Goal: Transaction & Acquisition: Purchase product/service

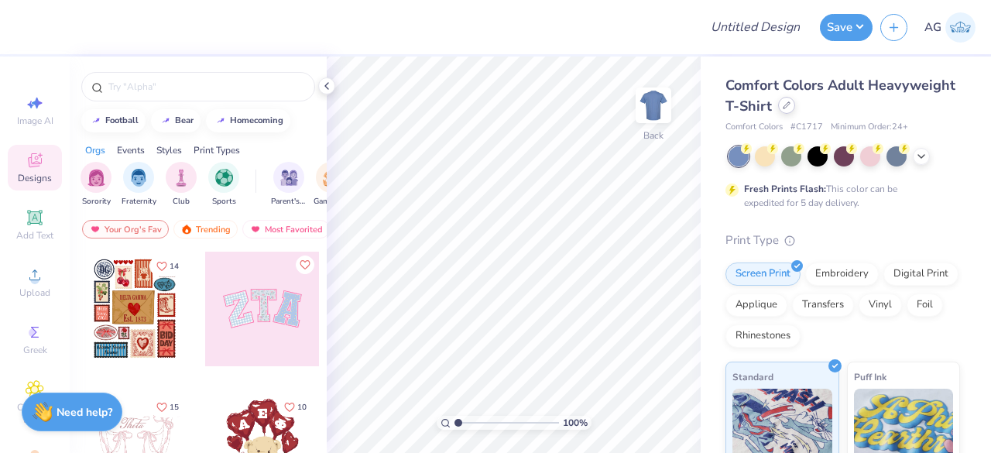
click at [795, 109] on div at bounding box center [786, 105] width 17 height 17
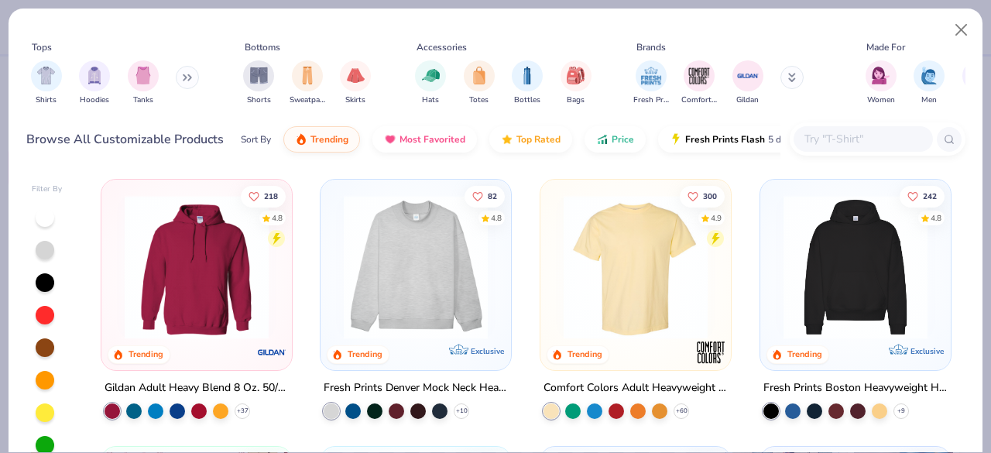
click at [827, 137] on input "text" at bounding box center [862, 139] width 119 height 18
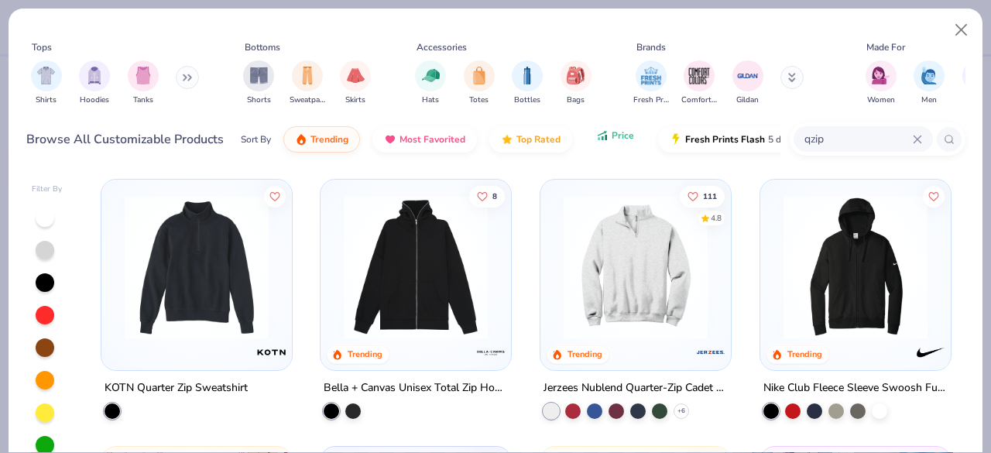
click at [618, 143] on button "Price" at bounding box center [615, 135] width 61 height 26
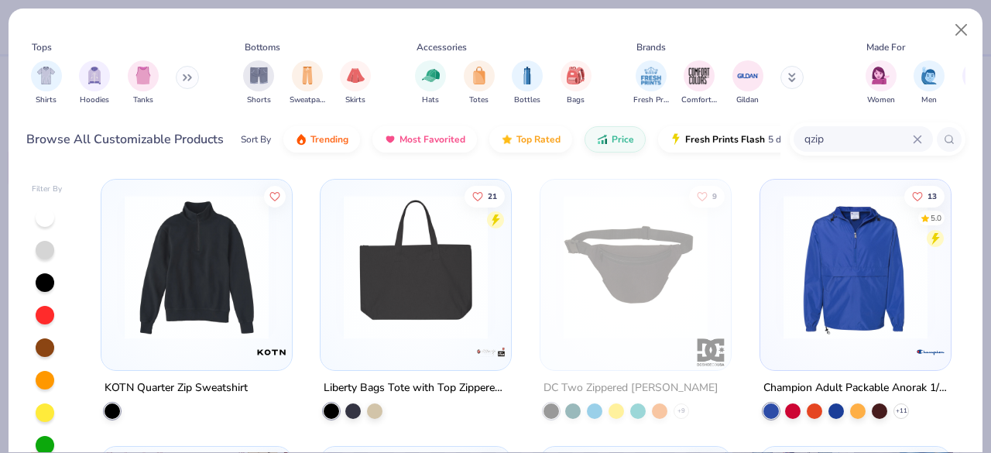
click at [226, 333] on img at bounding box center [197, 267] width 160 height 144
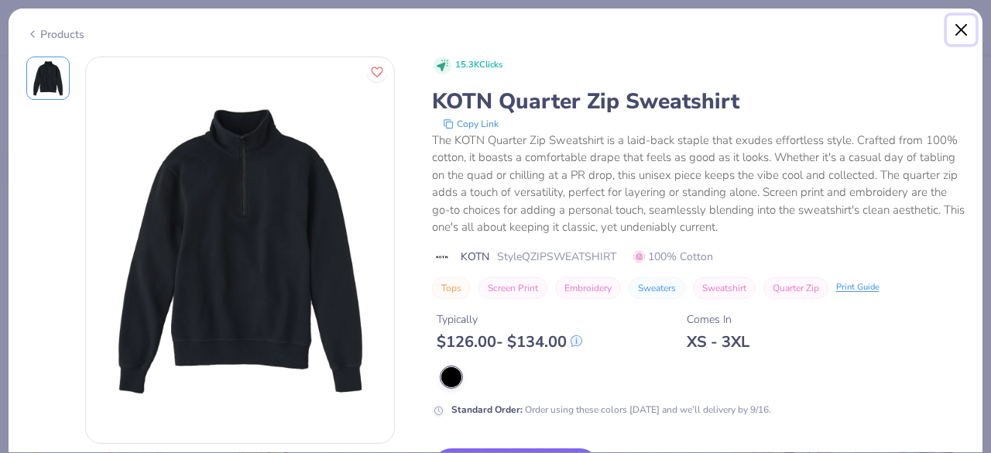
click at [962, 36] on button "Close" at bounding box center [961, 29] width 29 height 29
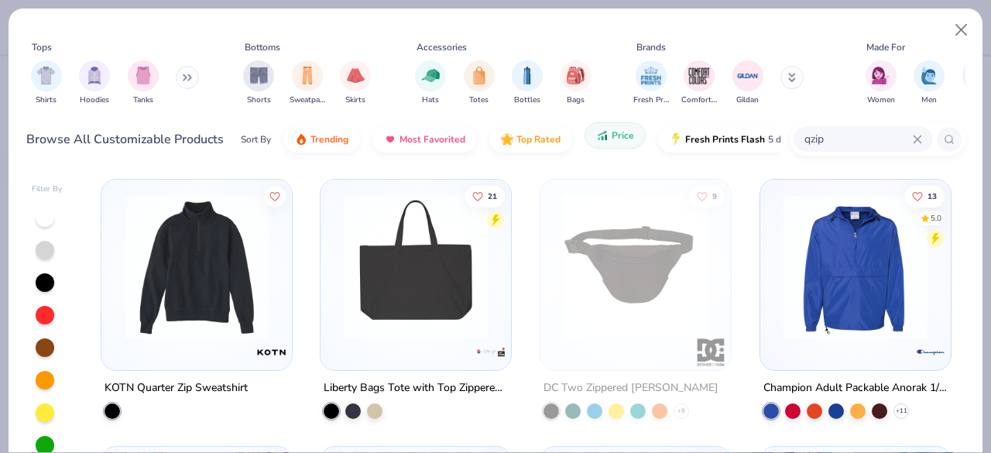
click at [607, 143] on button "Price" at bounding box center [615, 135] width 61 height 26
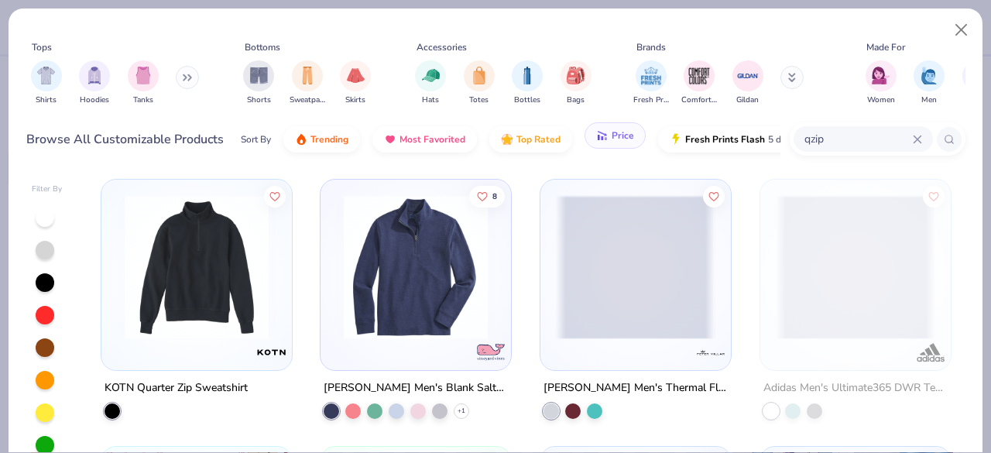
click at [606, 139] on button "Price" at bounding box center [615, 135] width 61 height 26
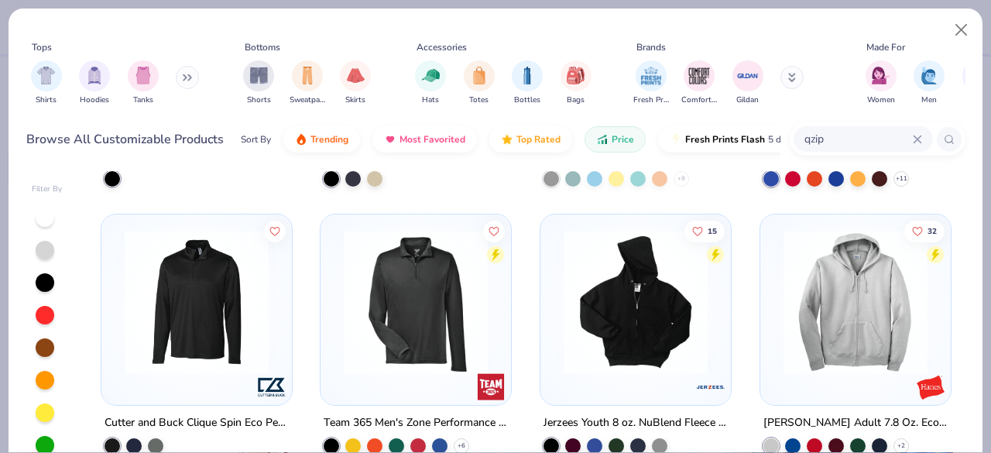
scroll to position [310, 0]
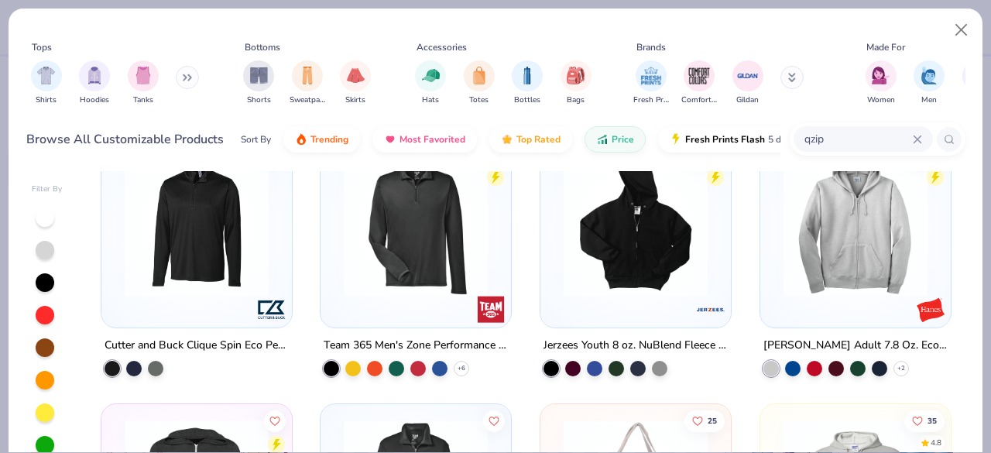
click at [644, 243] on img at bounding box center [636, 225] width 160 height 144
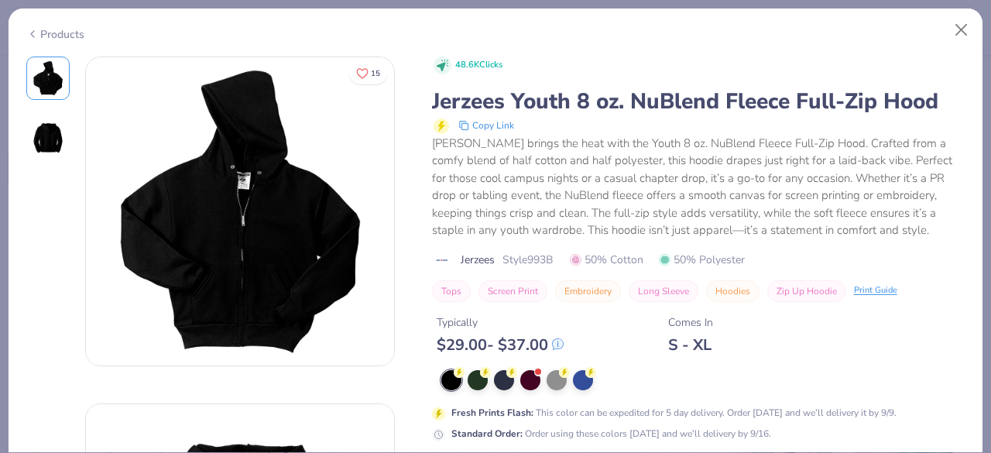
click at [28, 29] on icon at bounding box center [32, 34] width 12 height 19
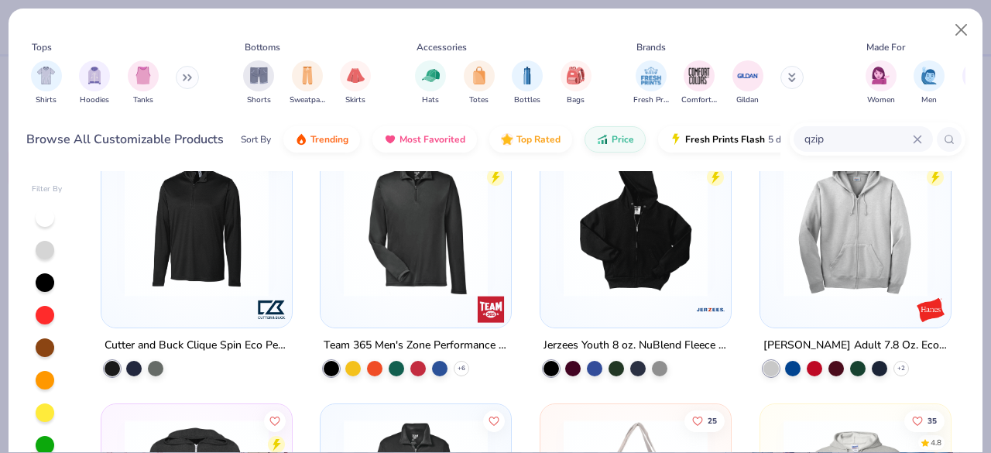
click at [816, 243] on img at bounding box center [856, 225] width 160 height 144
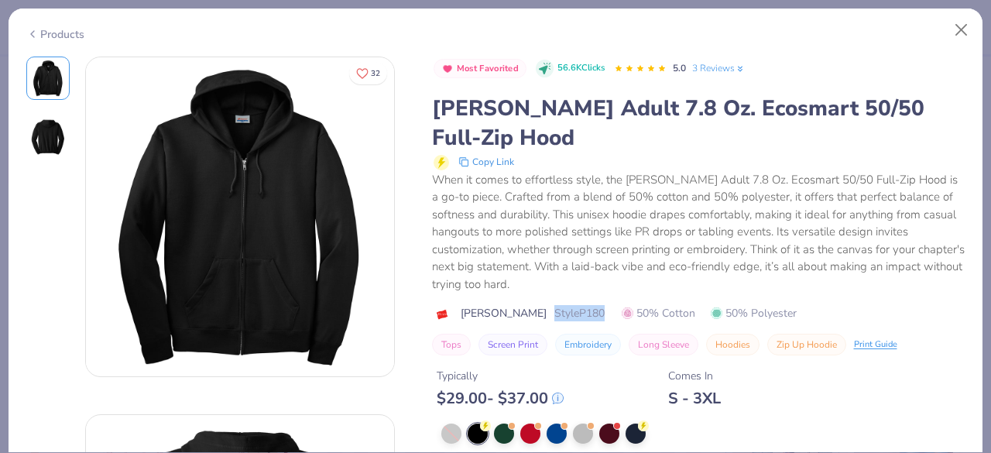
drag, startPoint x: 498, startPoint y: 282, endPoint x: 573, endPoint y: 272, distance: 75.8
click at [573, 272] on div "Most Favorited 56.6K Clicks 5.0 3 Reviews [PERSON_NAME] Adult 7.8 Oz. Ecosmart …" at bounding box center [699, 207] width 534 height 300
copy span "Style P180"
click at [36, 35] on icon at bounding box center [32, 34] width 12 height 19
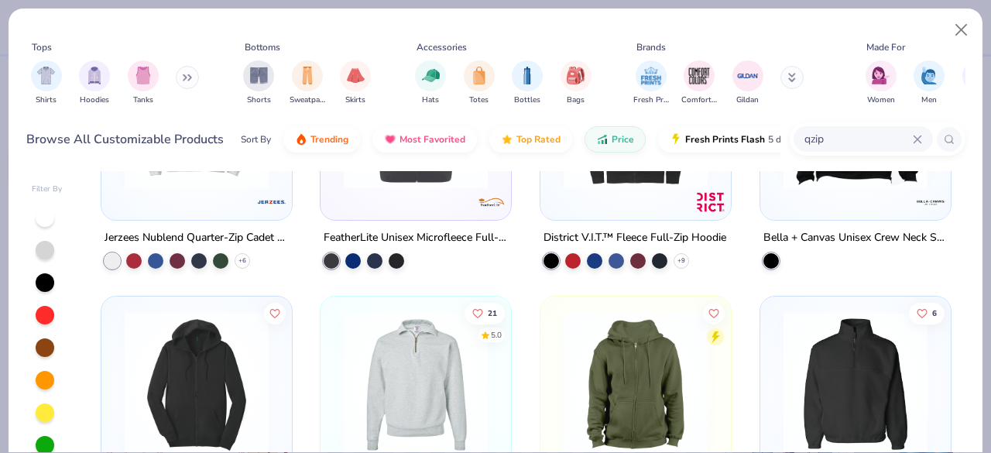
scroll to position [1075, 0]
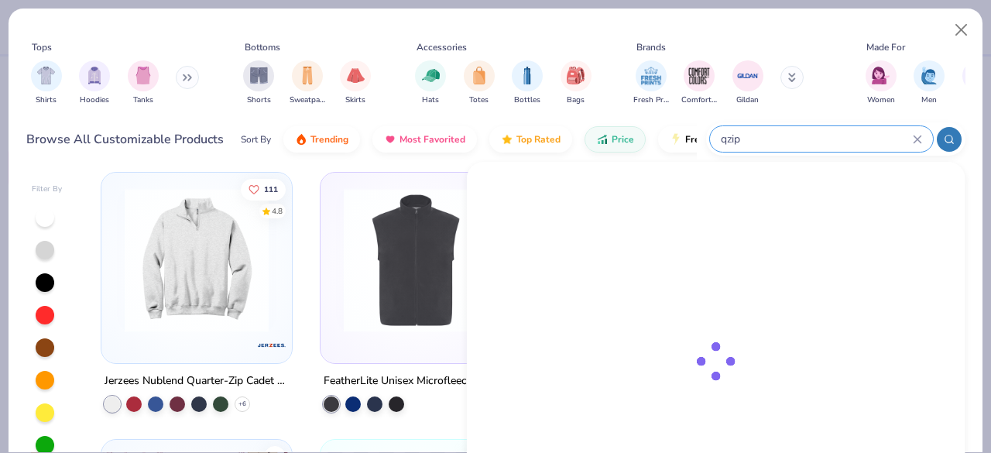
click at [827, 136] on input "qzip" at bounding box center [816, 139] width 194 height 18
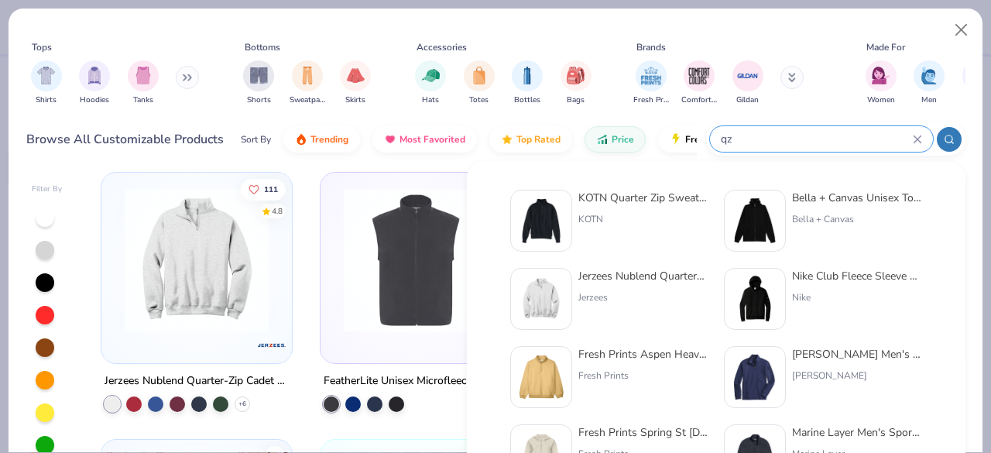
type input "q"
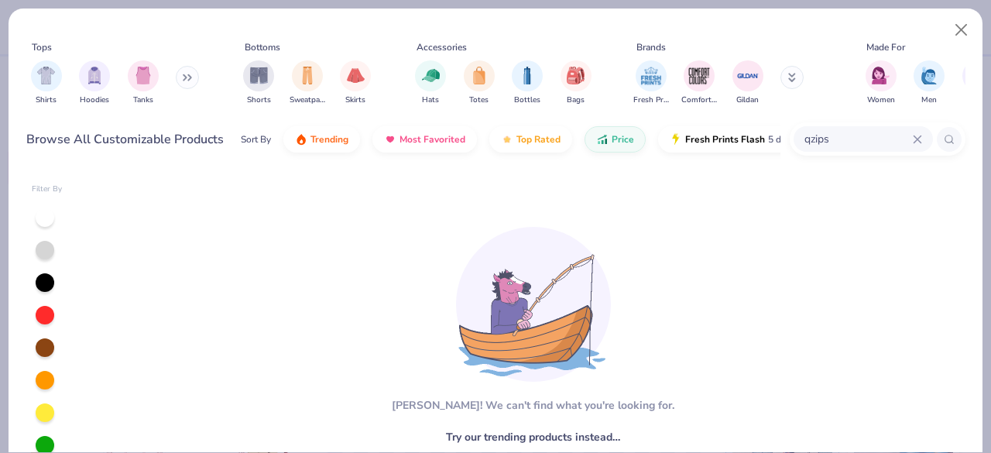
click at [812, 142] on input "qzips" at bounding box center [858, 139] width 110 height 18
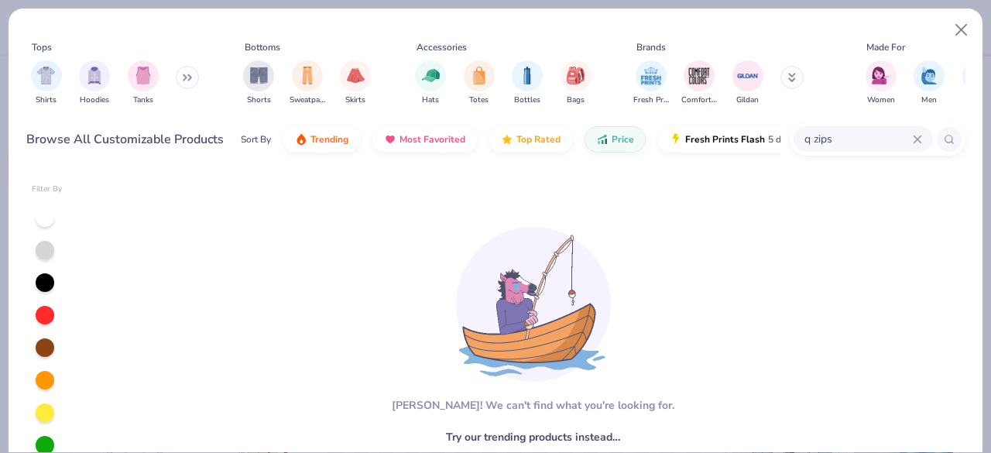
click at [854, 139] on input "q zips" at bounding box center [858, 139] width 110 height 18
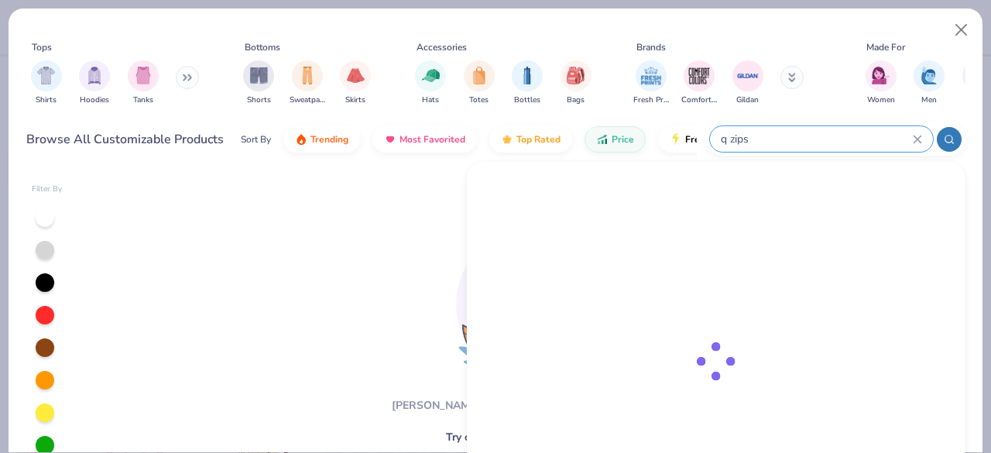
click at [854, 139] on input "q zips" at bounding box center [816, 139] width 194 height 18
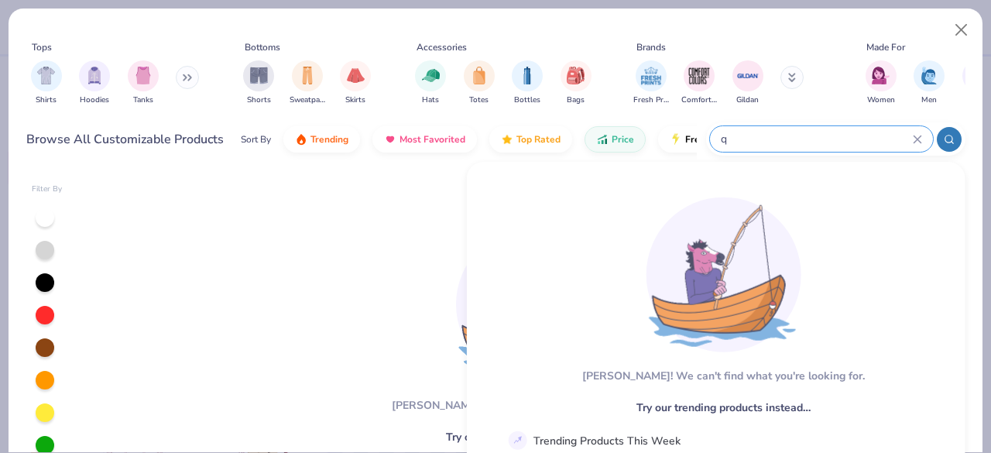
type input "q"
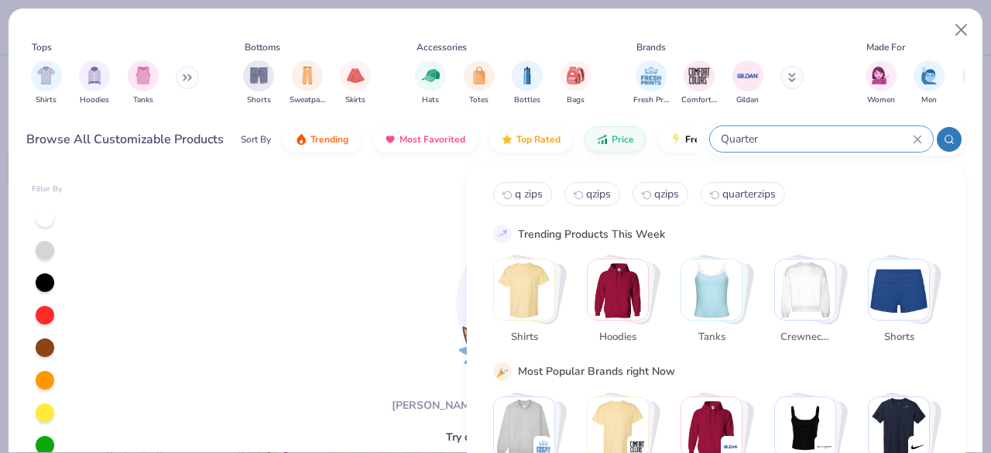
type input "Quarter"
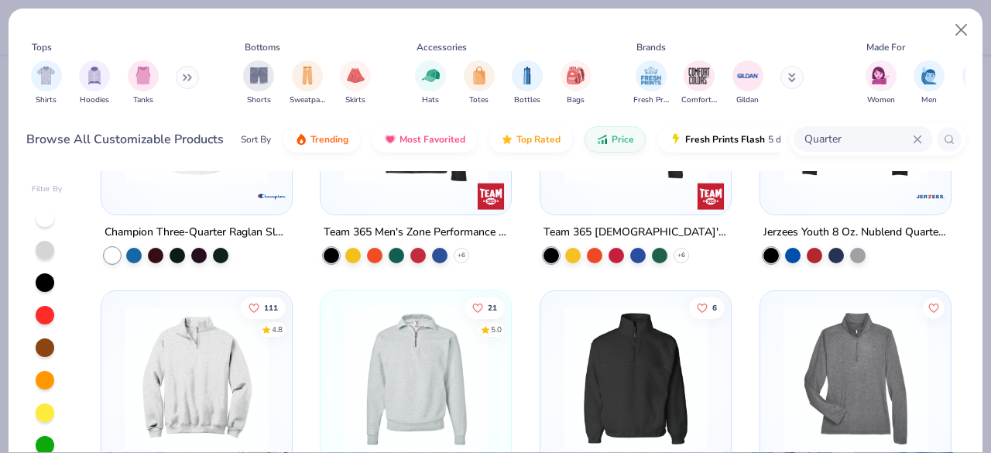
scroll to position [251, 0]
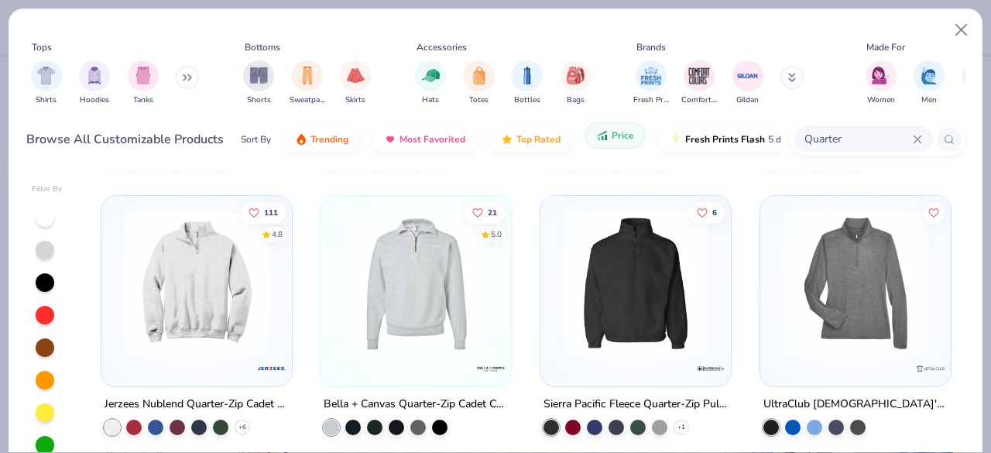
click at [604, 125] on button "Price" at bounding box center [615, 135] width 61 height 26
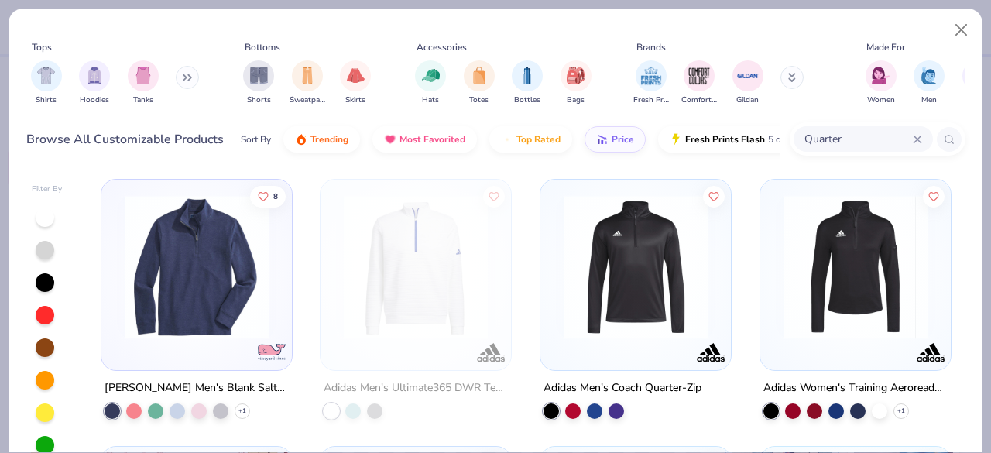
click at [161, 280] on img at bounding box center [197, 267] width 160 height 144
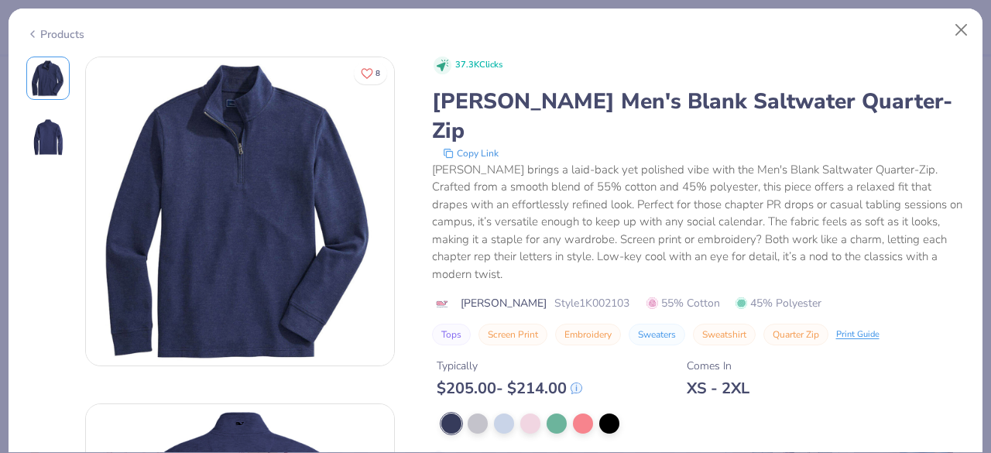
click at [30, 35] on icon at bounding box center [32, 34] width 12 height 19
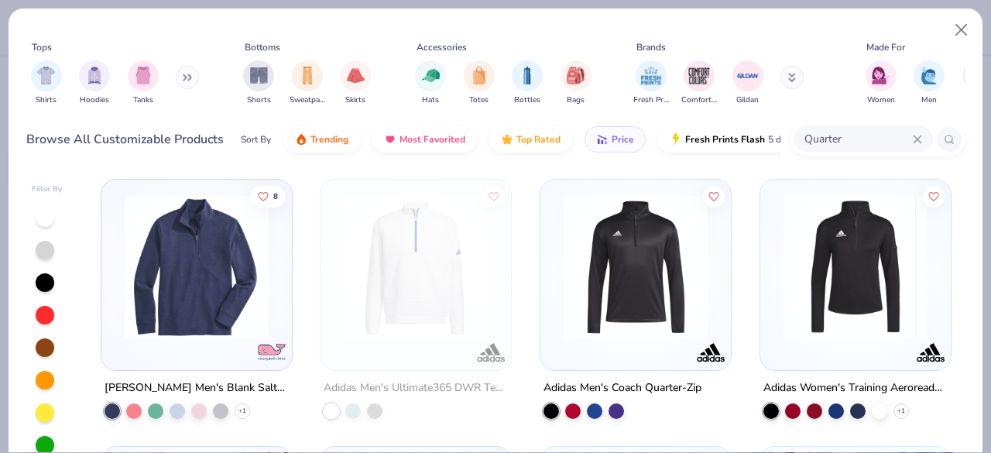
click at [604, 150] on div "Sort By Trending Most Favorited Top Rated Price Fresh Prints Flash 5 day delive…" at bounding box center [511, 139] width 540 height 43
click at [616, 140] on span "Price" at bounding box center [623, 135] width 22 height 12
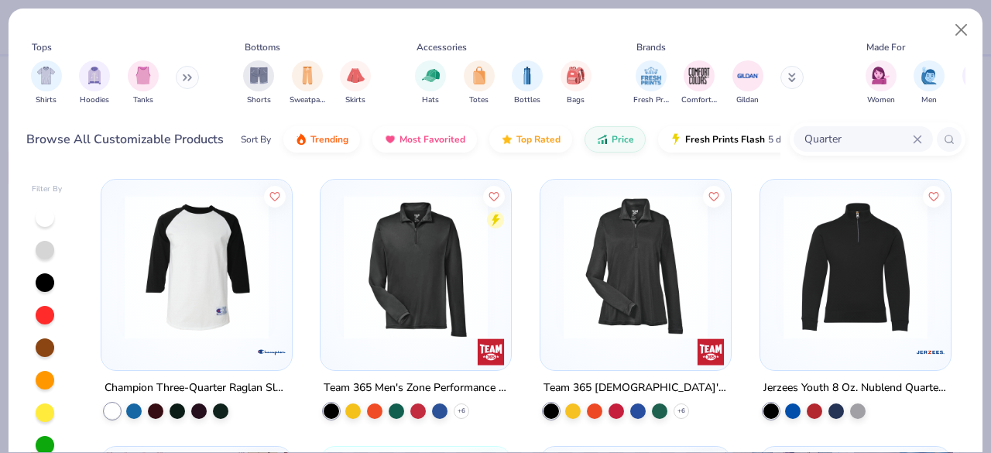
click at [383, 314] on img at bounding box center [416, 267] width 160 height 144
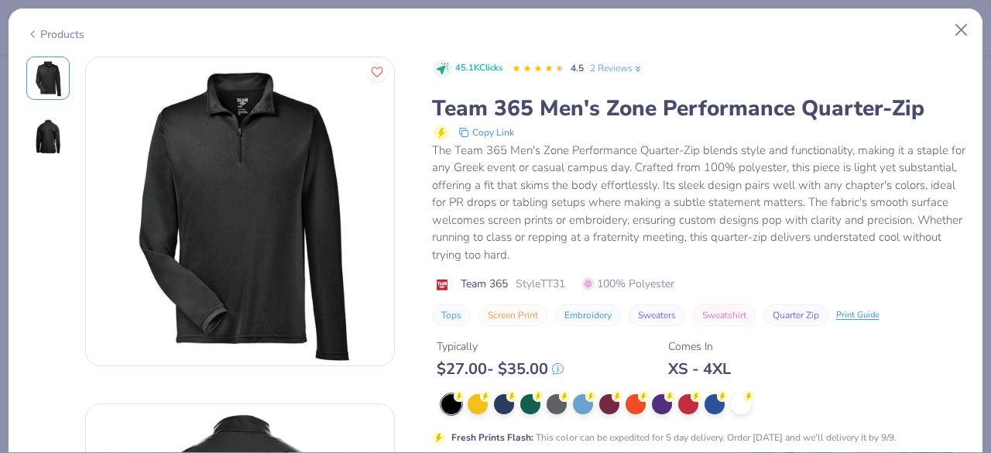
click at [35, 34] on icon at bounding box center [32, 34] width 12 height 19
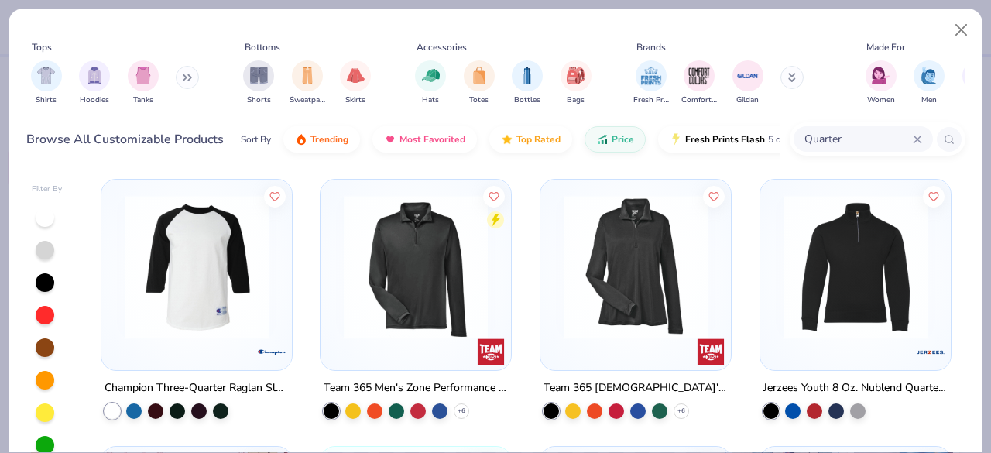
click at [378, 257] on img at bounding box center [416, 267] width 160 height 144
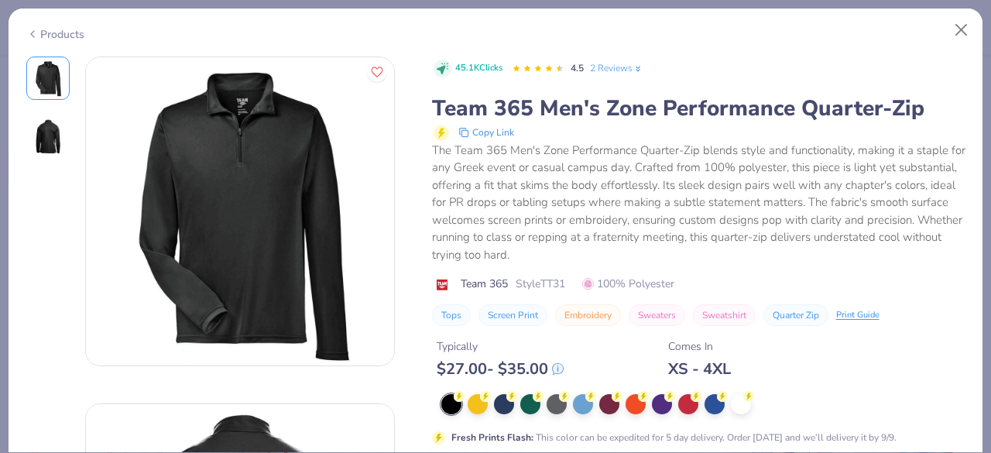
click at [36, 30] on icon at bounding box center [32, 34] width 12 height 19
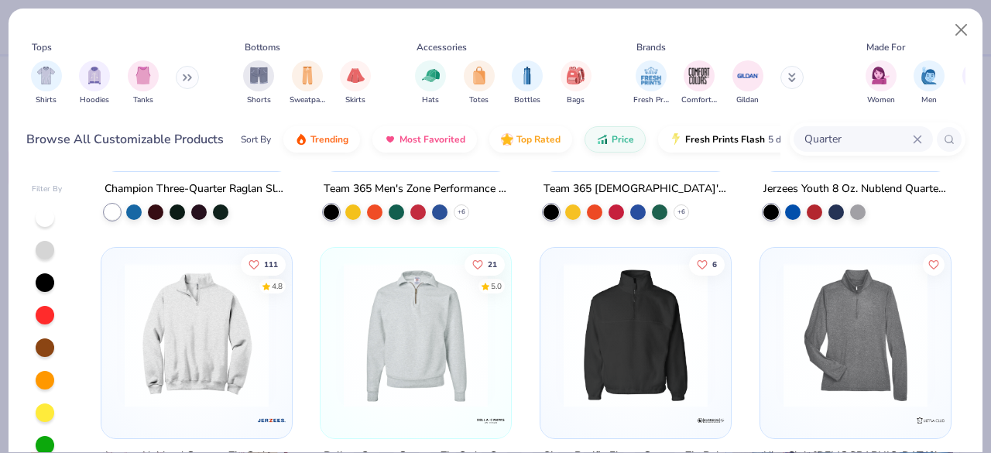
scroll to position [200, 0]
click at [220, 331] on img at bounding box center [197, 335] width 160 height 144
